Goal: Information Seeking & Learning: Learn about a topic

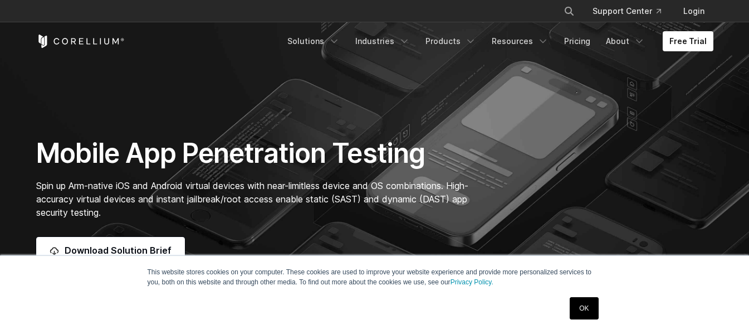
click at [579, 307] on link "OK" at bounding box center [584, 308] width 28 height 22
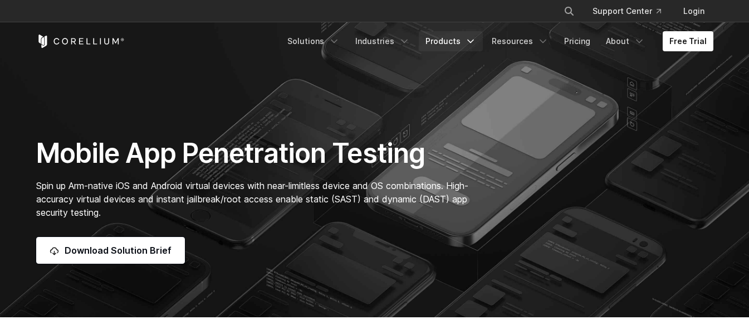
click at [469, 40] on link "Products" at bounding box center [451, 41] width 64 height 20
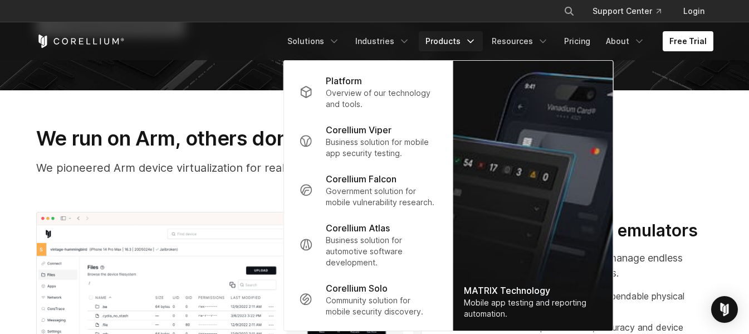
scroll to position [223, 0]
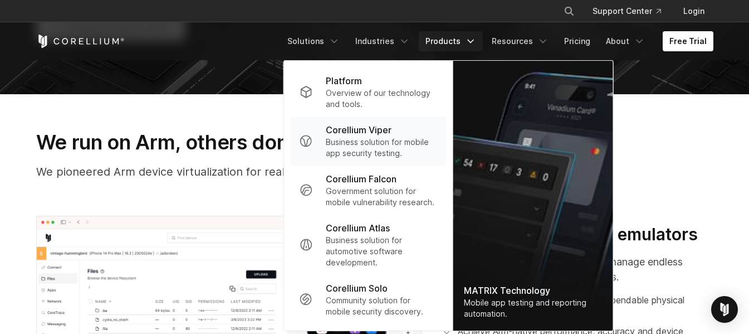
click at [371, 146] on p "Business solution for mobile app security testing." at bounding box center [381, 147] width 111 height 22
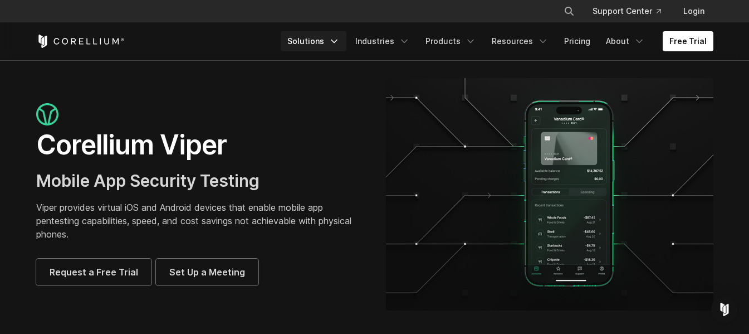
click at [346, 39] on link "Solutions" at bounding box center [314, 41] width 66 height 20
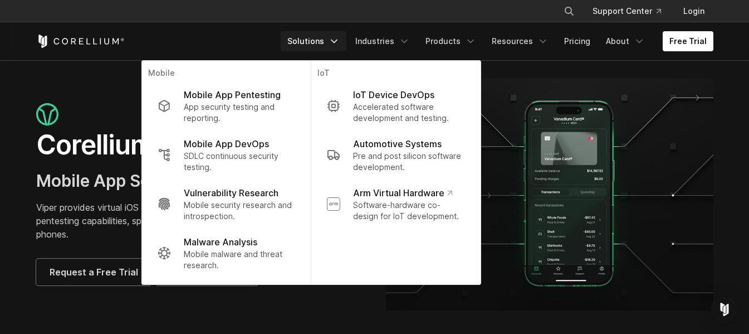
click at [113, 104] on div at bounding box center [199, 115] width 327 height 25
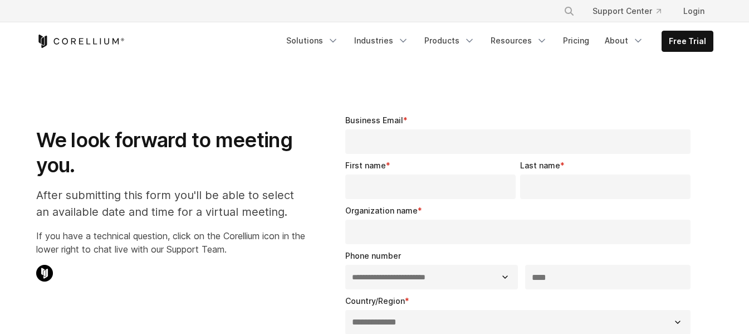
select select "**"
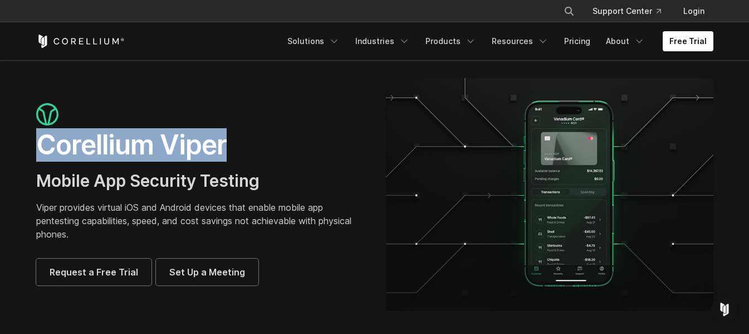
drag, startPoint x: 237, startPoint y: 150, endPoint x: 33, endPoint y: 155, distance: 203.4
click at [33, 155] on div "Corellium Viper Mobile App Security Testing Viper provides virtual iOS and Andr…" at bounding box center [200, 194] width 350 height 182
copy h1 "Corellium Viper"
click at [476, 40] on icon "Navigation Menu" at bounding box center [470, 41] width 11 height 11
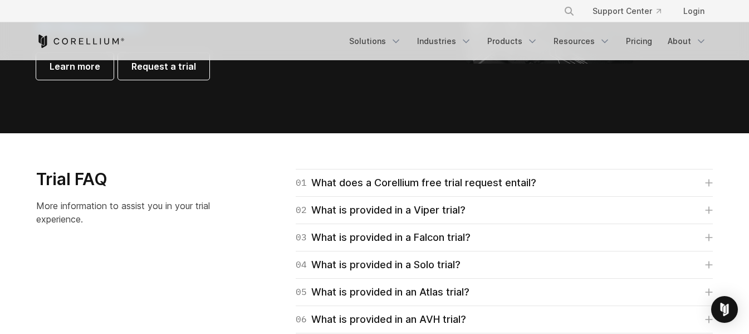
scroll to position [1504, 0]
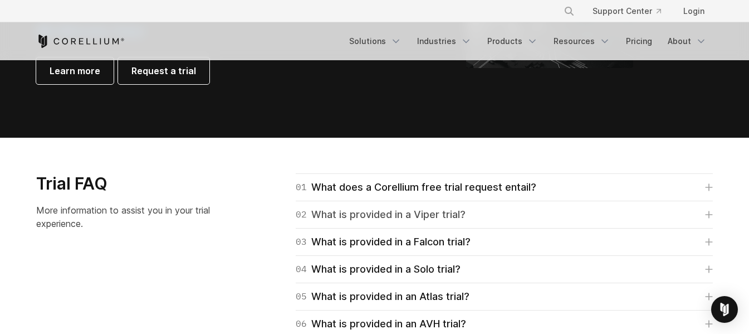
click at [504, 210] on link "02 What is provided in a Viper trial?" at bounding box center [504, 215] width 417 height 16
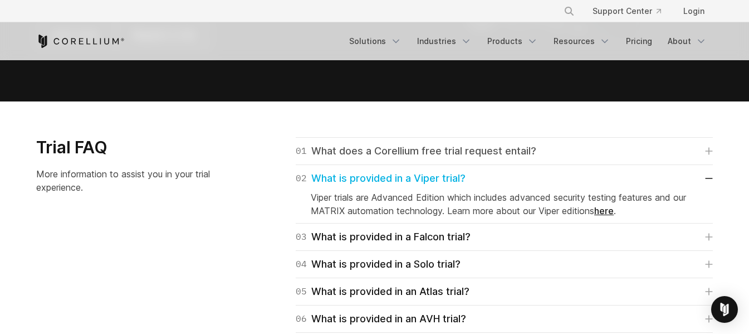
scroll to position [1559, 0]
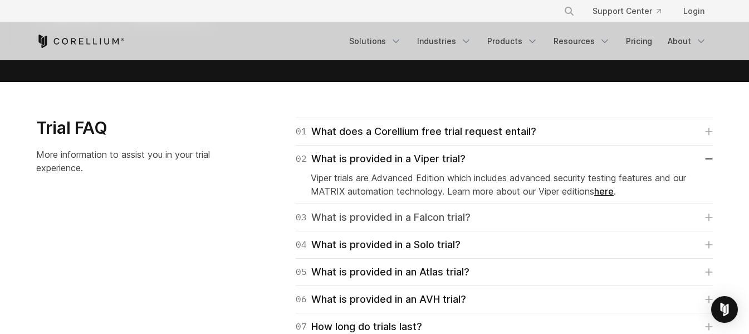
click at [498, 209] on link "03 What is provided in a Falcon trial?" at bounding box center [504, 217] width 417 height 16
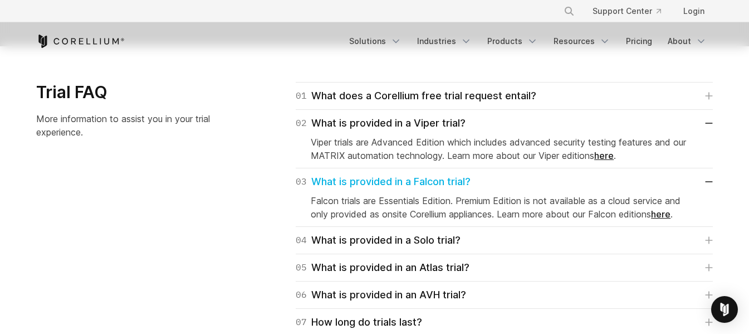
scroll to position [1615, 0]
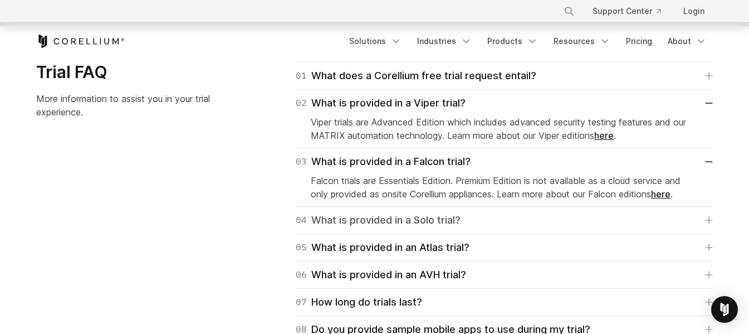
click at [481, 214] on link "04 What is provided in a Solo trial?" at bounding box center [504, 220] width 417 height 16
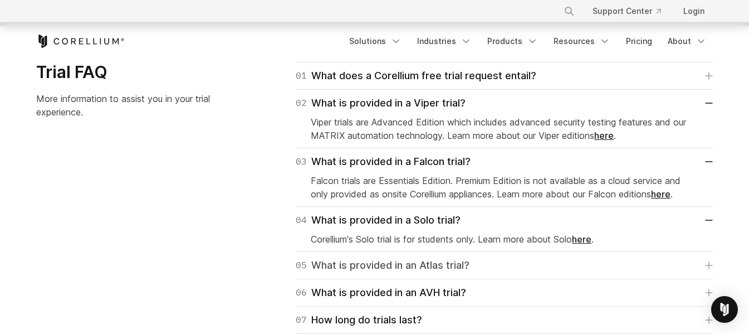
click at [462, 261] on div "05 What is provided in an Atlas trial?" at bounding box center [383, 265] width 174 height 16
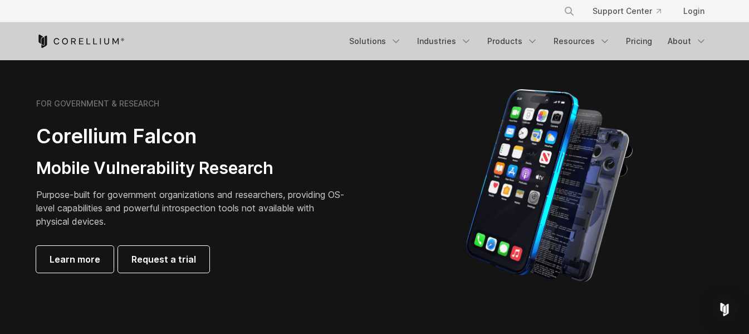
scroll to position [613, 0]
